Goal: Task Accomplishment & Management: Manage account settings

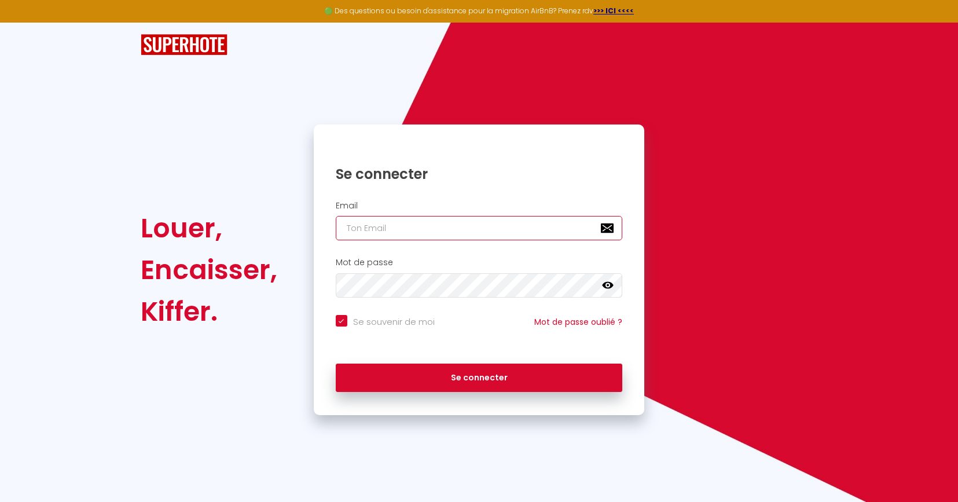
type input "[EMAIL_ADDRESS][DOMAIN_NAME]"
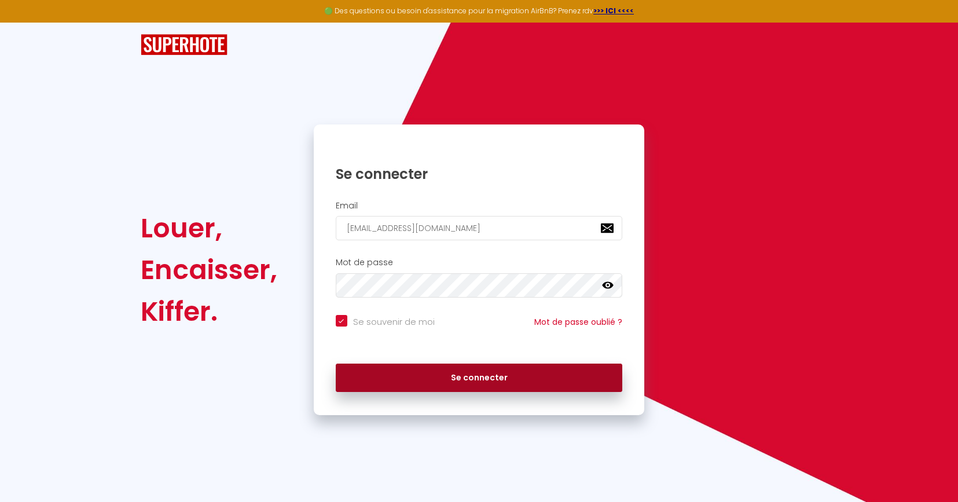
click at [468, 377] on button "Se connecter" at bounding box center [479, 378] width 287 height 29
checkbox input "true"
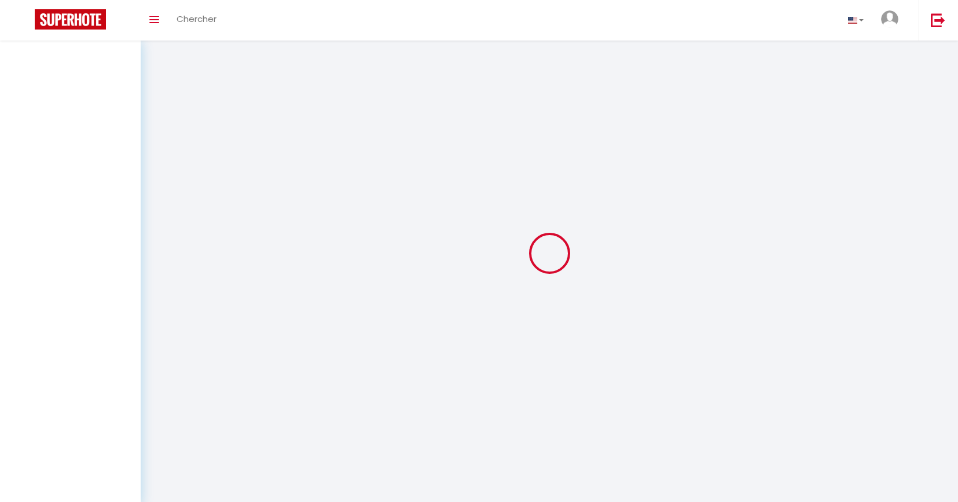
select select
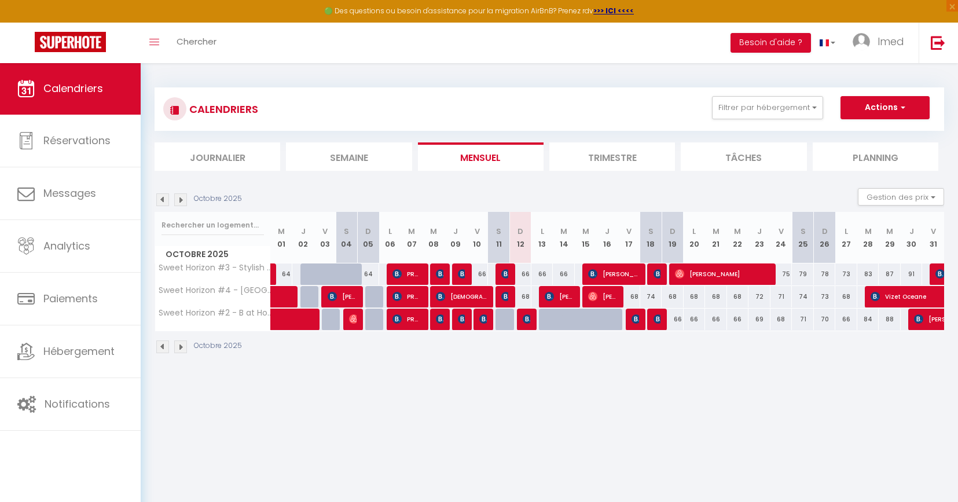
click at [526, 317] on img at bounding box center [527, 318] width 9 height 9
select select "OK"
select select "KO"
select select "0"
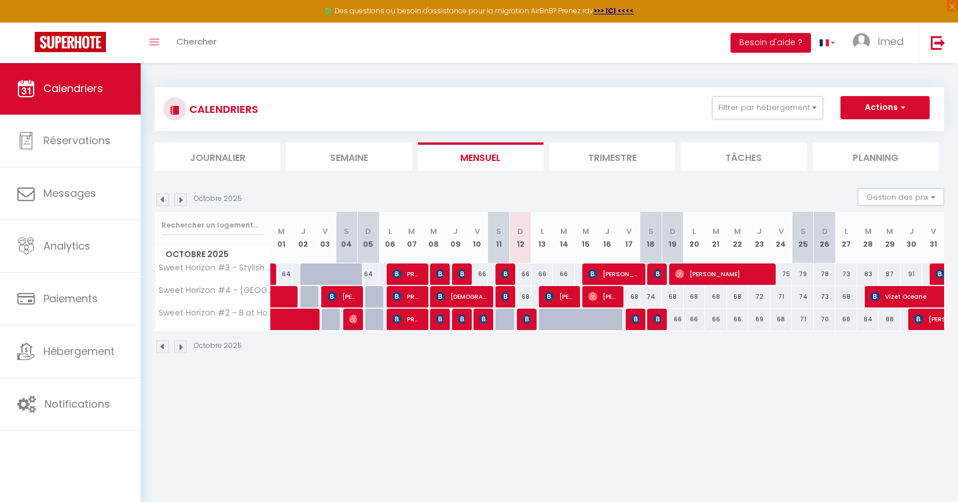
select select "1"
select select
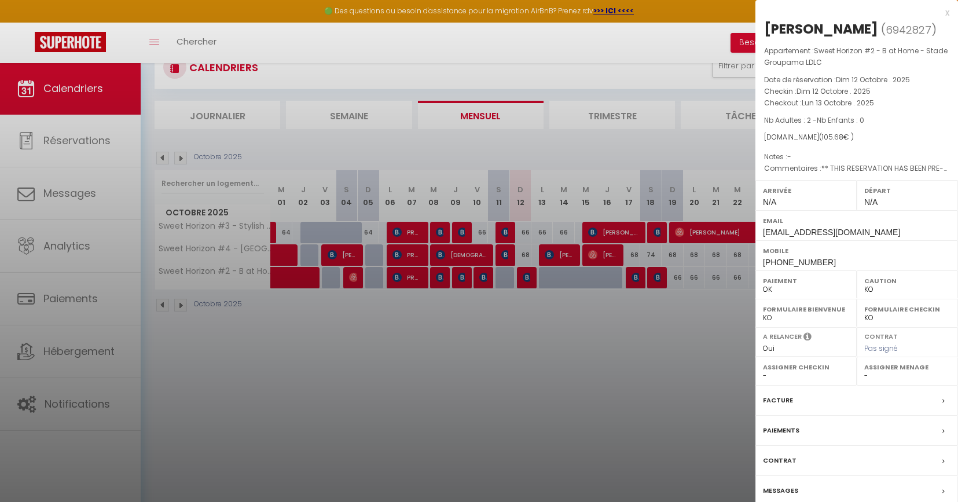
scroll to position [44, 0]
